Goal: Information Seeking & Learning: Check status

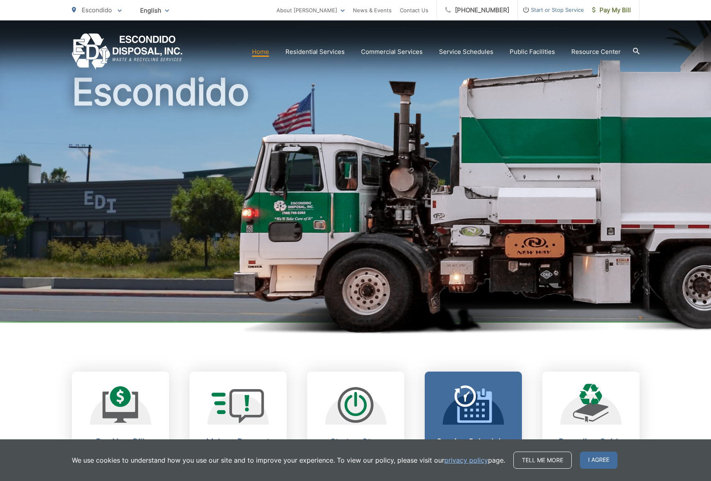
scroll to position [155, 0]
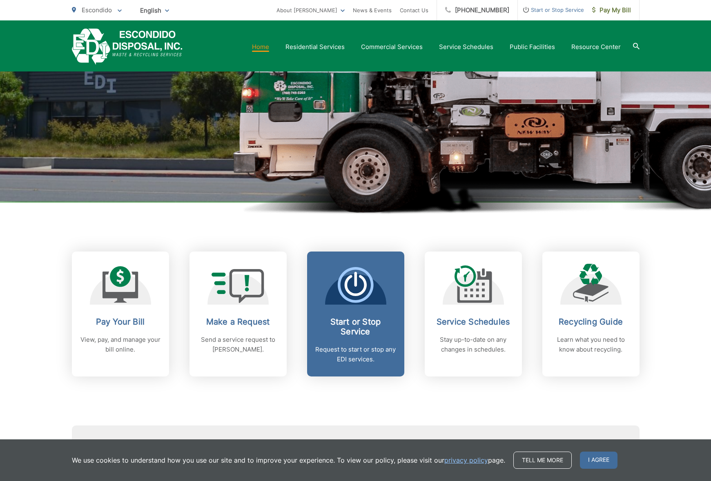
click at [343, 302] on icon at bounding box center [355, 285] width 36 height 36
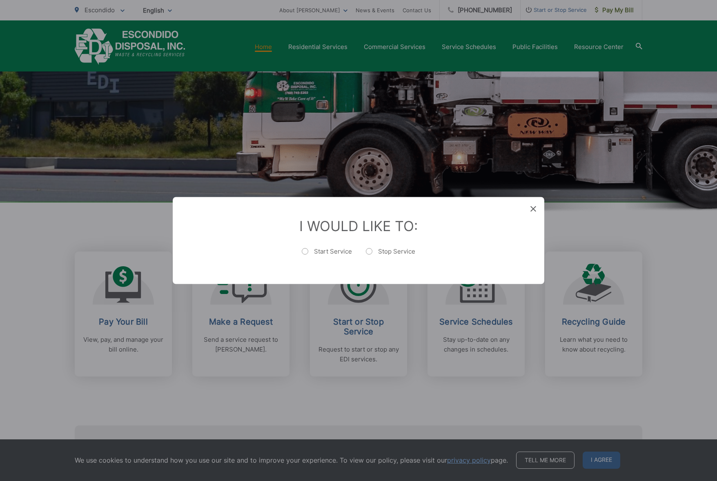
drag, startPoint x: 527, startPoint y: 209, endPoint x: 538, endPoint y: 208, distance: 11.4
click at [527, 209] on div "I Would Like To: Start Service Stop Service" at bounding box center [358, 240] width 371 height 87
click at [539, 207] on div "I Would Like To: Start Service Stop Service" at bounding box center [358, 240] width 371 height 87
click at [533, 208] on icon at bounding box center [533, 209] width 6 height 6
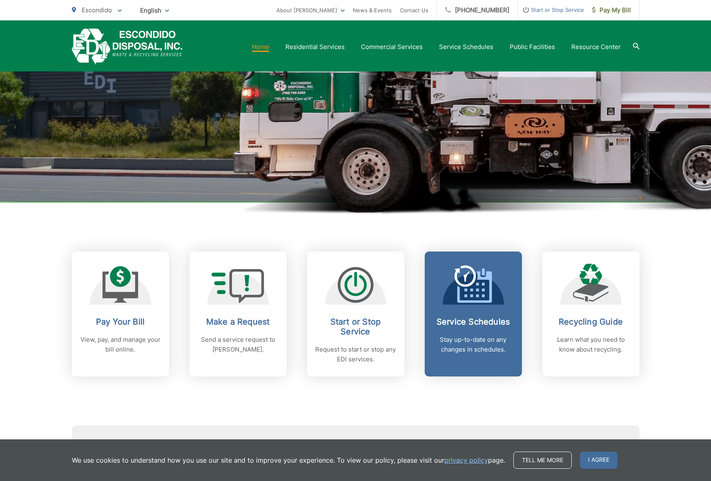
click at [467, 321] on h2 "Service Schedules" at bounding box center [473, 322] width 81 height 10
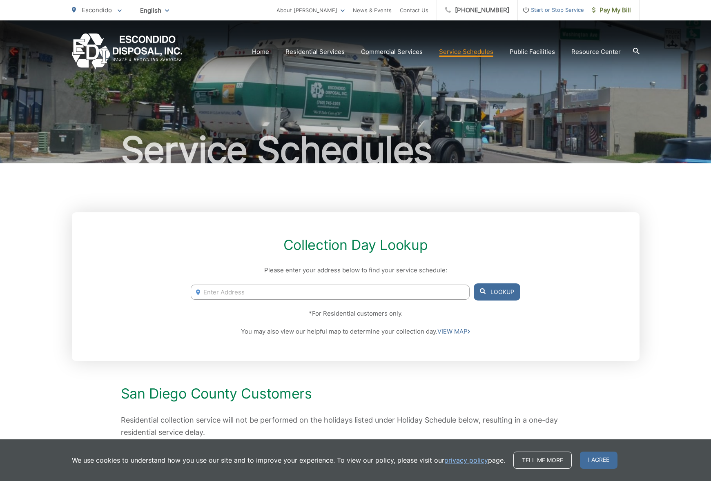
click at [313, 294] on input "Enter Address" at bounding box center [330, 291] width 278 height 15
click at [288, 309] on li "[STREET_ADDRESS][US_STATE]" at bounding box center [330, 309] width 278 height 12
type input "[STREET_ADDRESS][US_STATE]"
